Goal: Information Seeking & Learning: Learn about a topic

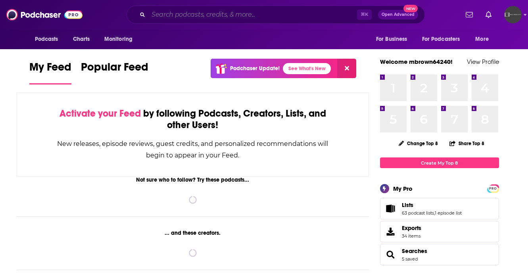
click at [186, 17] on input "Search podcasts, credits, & more..." at bounding box center [252, 14] width 209 height 13
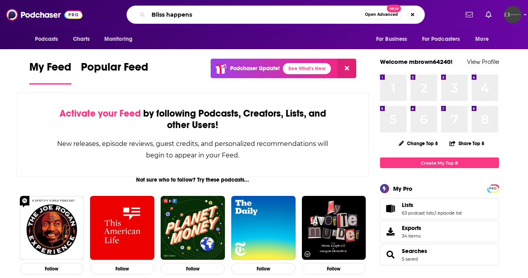
type input "Bliss happens"
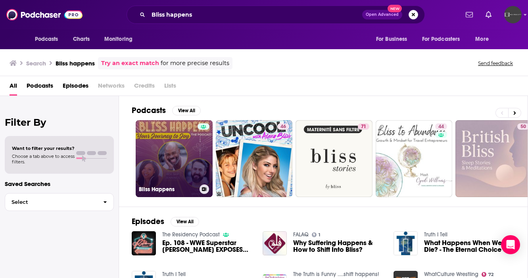
click at [177, 165] on link "Bliss Happens" at bounding box center [174, 158] width 77 height 77
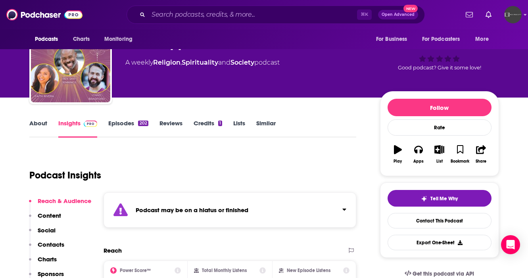
scroll to position [33, 0]
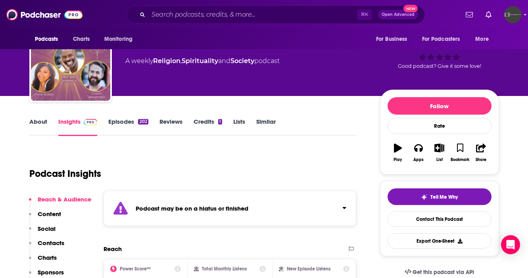
click at [87, 126] on link "Insights" at bounding box center [77, 127] width 39 height 18
click at [119, 125] on link "Episodes 202" at bounding box center [128, 127] width 40 height 18
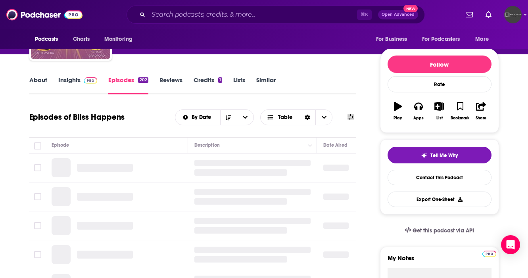
scroll to position [77, 0]
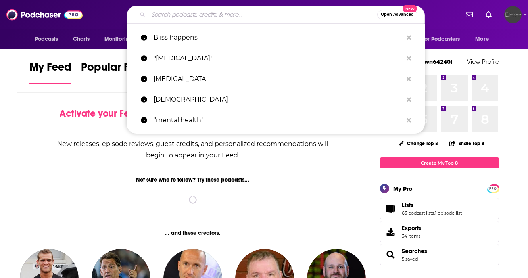
click at [169, 16] on input "Search podcasts, credits, & more..." at bounding box center [262, 14] width 229 height 13
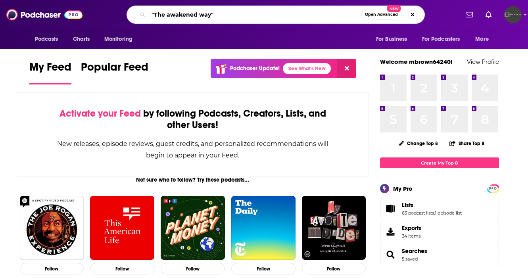
type input ""The awakened way""
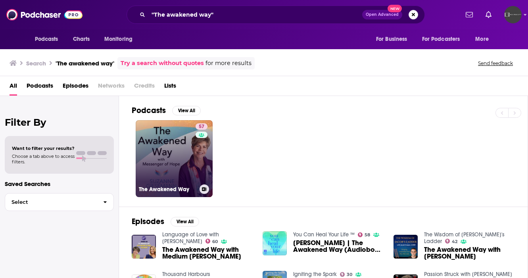
click at [172, 162] on link "57 The Awakened Way" at bounding box center [174, 158] width 77 height 77
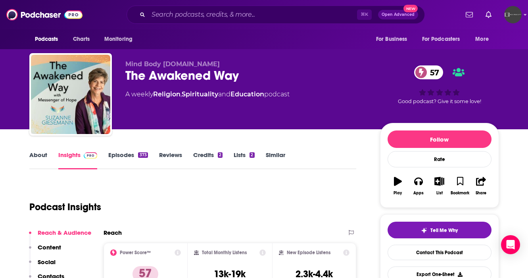
click at [114, 159] on link "Episodes 373" at bounding box center [127, 160] width 39 height 18
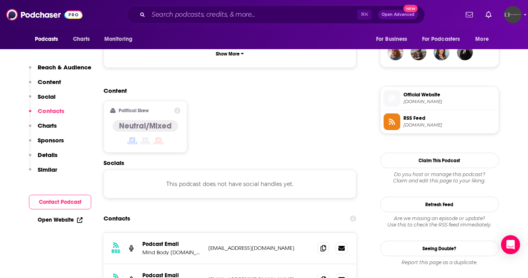
scroll to position [613, 0]
